Goal: Task Accomplishment & Management: Manage account settings

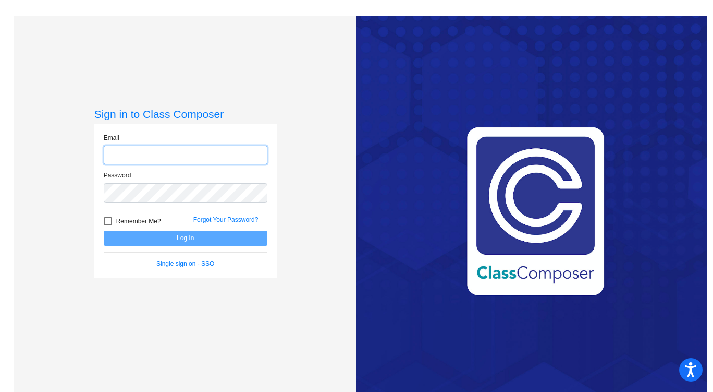
type input "ltrahern2@cherrycreekschools.org"
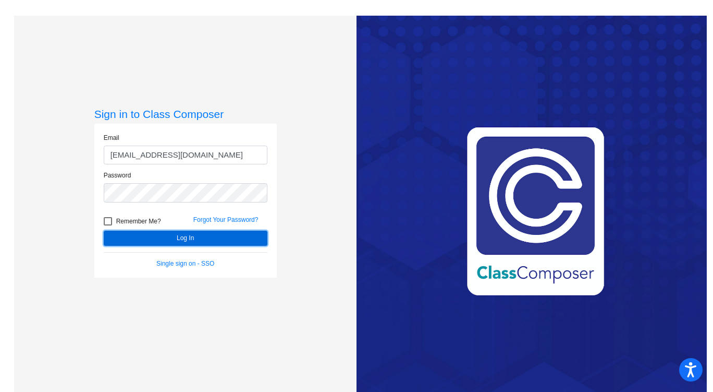
click at [172, 240] on button "Log In" at bounding box center [186, 237] width 164 height 15
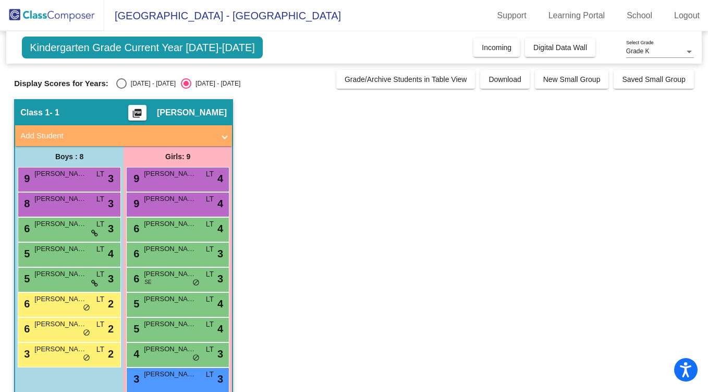
click at [105, 51] on span "Kindergarten Grade Current Year 2024-2025" at bounding box center [142, 48] width 241 height 22
